Goal: Task Accomplishment & Management: Complete application form

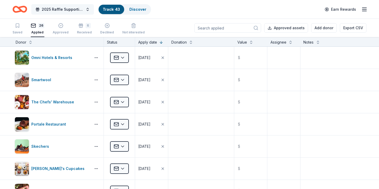
click at [62, 8] on span "2025 Raffle Supporting American Cancer Society's "Making Strides Against Breast…" at bounding box center [63, 9] width 42 height 6
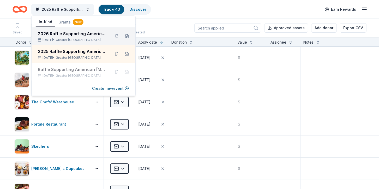
click at [67, 33] on div "2026 Raffle Supporting American [MEDICAL_DATA] Society's "Making Strides Agains…" at bounding box center [72, 33] width 68 height 6
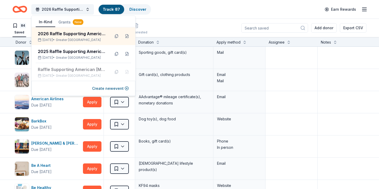
click at [168, 27] on div "84 Saved 2 Applied Approved Received Declined Not interested Add donor Export C…" at bounding box center [190, 28] width 354 height 18
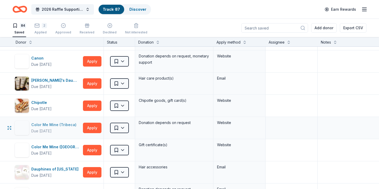
scroll to position [306, 0]
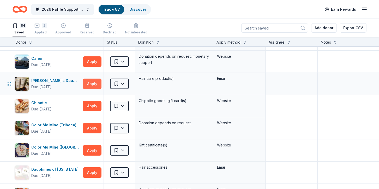
click at [94, 84] on button "Apply" at bounding box center [92, 83] width 19 height 10
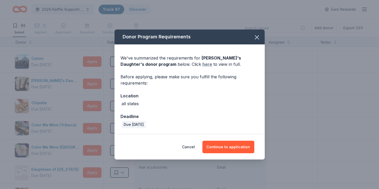
click at [203, 65] on link "here" at bounding box center [208, 64] width 10 height 6
click at [260, 35] on button "button" at bounding box center [256, 37] width 11 height 11
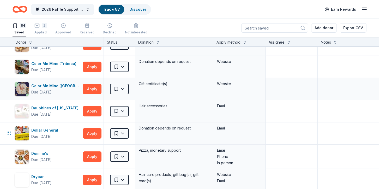
scroll to position [398, 0]
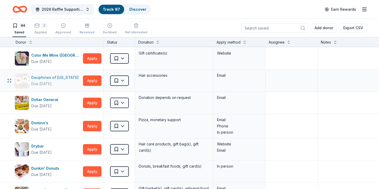
click at [53, 74] on div "Dauphines of New York" at bounding box center [55, 77] width 49 height 6
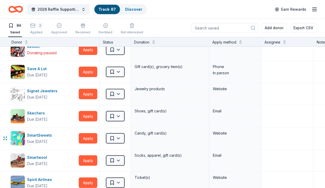
scroll to position [1562, 0]
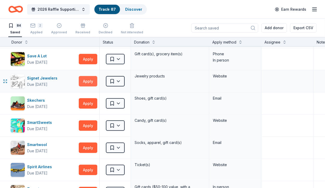
click at [90, 79] on button "Apply" at bounding box center [88, 81] width 19 height 10
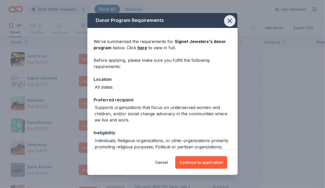
click at [231, 21] on icon "button" at bounding box center [229, 20] width 7 height 7
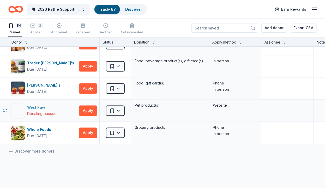
scroll to position [1807, 0]
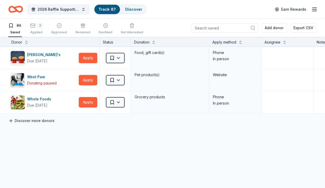
click at [42, 118] on link "Discover more donors" at bounding box center [31, 121] width 46 height 6
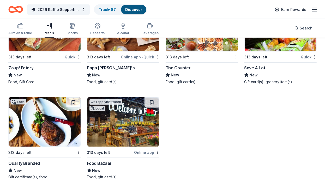
scroll to position [1547, 0]
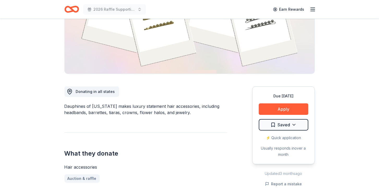
scroll to position [108, 0]
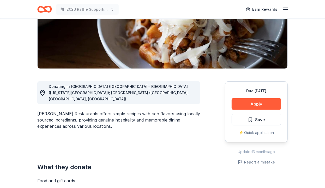
scroll to position [108, 0]
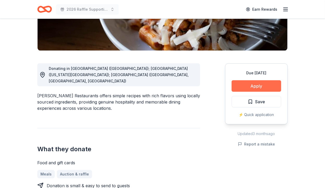
click at [251, 86] on button "Apply" at bounding box center [256, 85] width 50 height 11
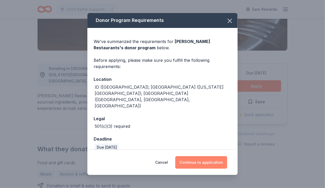
click at [203, 156] on button "Continue to application" at bounding box center [201, 162] width 52 height 13
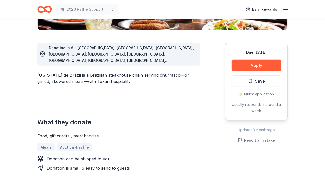
scroll to position [135, 0]
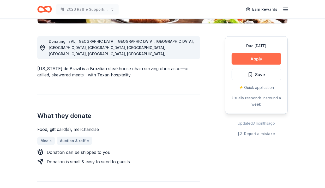
click at [249, 57] on button "Apply" at bounding box center [256, 58] width 50 height 11
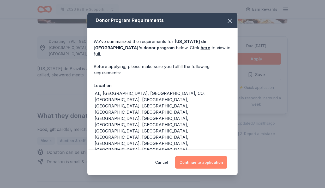
click at [208, 156] on button "Continue to application" at bounding box center [201, 162] width 52 height 13
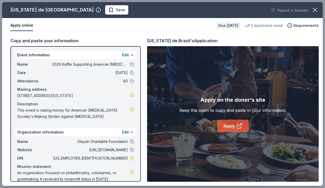
click at [238, 125] on icon at bounding box center [239, 126] width 6 height 6
click at [116, 10] on span "Save" at bounding box center [120, 10] width 9 height 6
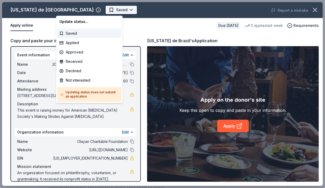
scroll to position [0, 0]
click at [77, 12] on body "2026 Raffle Supporting American Cancer Society's "Making Strides Against Breast…" at bounding box center [162, 94] width 325 height 188
click at [68, 43] on div "Applied" at bounding box center [89, 42] width 64 height 9
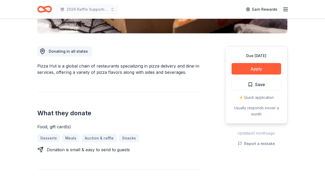
scroll to position [135, 0]
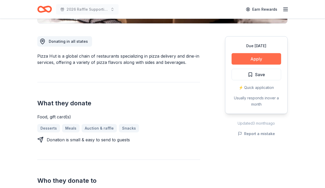
click at [269, 57] on button "Apply" at bounding box center [256, 58] width 50 height 11
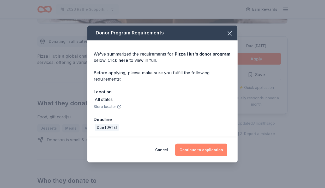
click at [199, 149] on button "Continue to application" at bounding box center [201, 150] width 52 height 13
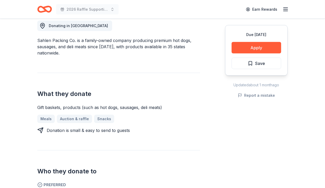
scroll to position [162, 0]
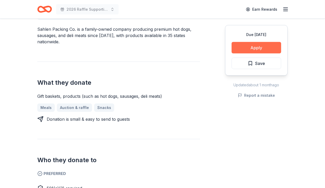
click at [254, 47] on button "Apply" at bounding box center [256, 47] width 50 height 11
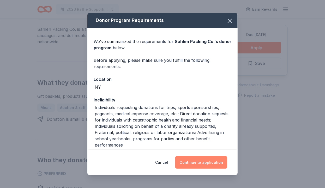
click at [218, 161] on button "Continue to application" at bounding box center [201, 162] width 52 height 13
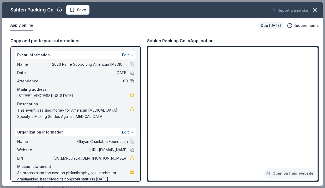
click at [81, 10] on span "Save" at bounding box center [81, 10] width 9 height 6
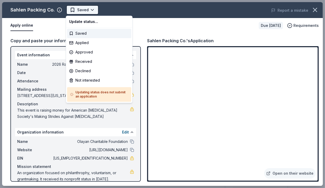
click at [85, 10] on body "2026 Raffle Supporting American Cancer Society's "Making Strides Against Breast…" at bounding box center [162, 94] width 325 height 188
click at [92, 43] on div "Applied" at bounding box center [99, 42] width 64 height 9
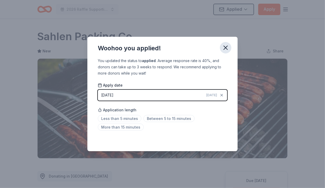
click at [225, 46] on icon "button" at bounding box center [225, 47] width 7 height 7
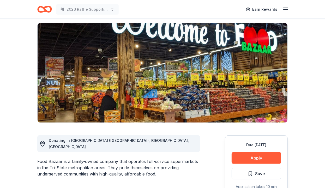
scroll to position [108, 0]
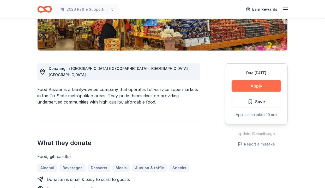
click at [243, 87] on button "Apply" at bounding box center [256, 85] width 50 height 11
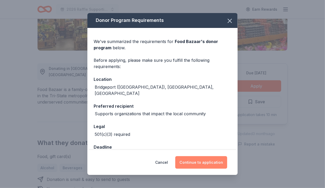
click at [209, 161] on button "Continue to application" at bounding box center [201, 162] width 52 height 13
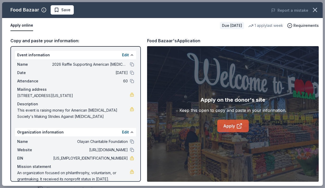
click at [234, 123] on link "Apply" at bounding box center [233, 126] width 32 height 13
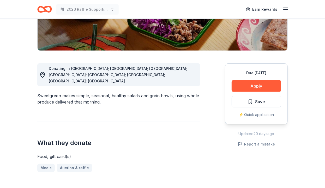
scroll to position [135, 0]
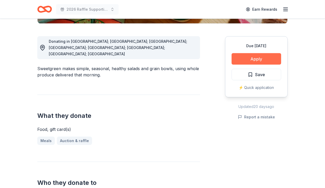
click at [246, 59] on button "Apply" at bounding box center [256, 58] width 50 height 11
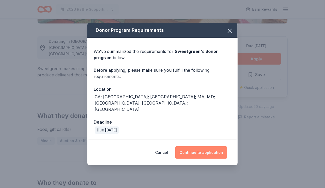
click at [205, 148] on button "Continue to application" at bounding box center [201, 152] width 52 height 13
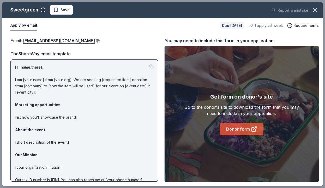
click at [235, 128] on link "Donor form" at bounding box center [242, 129] width 44 height 13
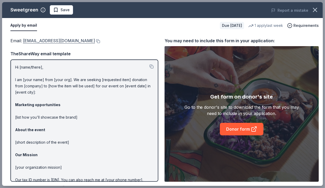
click at [66, 40] on link "[EMAIL_ADDRESS][DOMAIN_NAME]" at bounding box center [59, 40] width 72 height 7
click at [62, 10] on span "Save" at bounding box center [64, 10] width 9 height 6
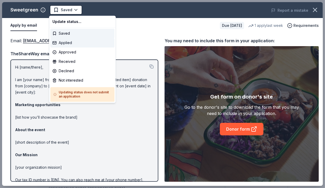
click at [67, 44] on div "Applied" at bounding box center [82, 42] width 64 height 9
